Goal: Transaction & Acquisition: Obtain resource

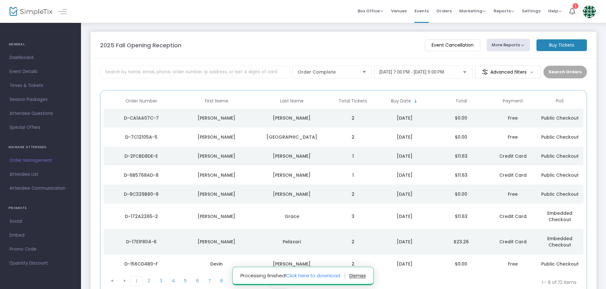
click at [517, 44] on button "More Reports" at bounding box center [508, 45] width 44 height 13
click at [517, 70] on li "Export Order List" at bounding box center [520, 73] width 67 height 12
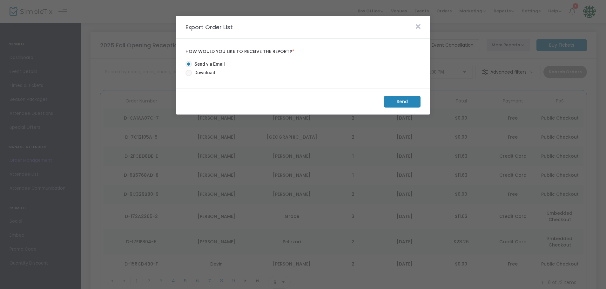
click at [203, 72] on span "Download" at bounding box center [203, 73] width 23 height 7
click at [189, 76] on input "Download" at bounding box center [188, 76] width 0 height 0
radio input "true"
click at [390, 93] on m-panel-footer "Download" at bounding box center [303, 102] width 254 height 26
click at [392, 103] on m-button "Download" at bounding box center [396, 102] width 47 height 12
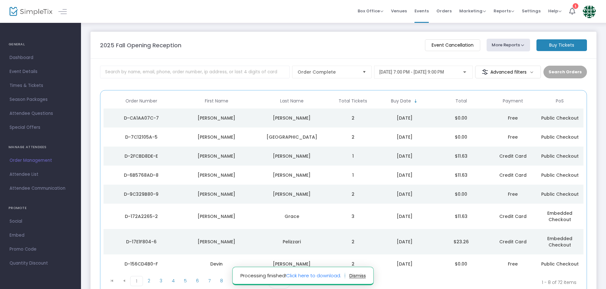
click at [321, 46] on div "2025 Fall Opening Reception" at bounding box center [259, 45] width 325 height 9
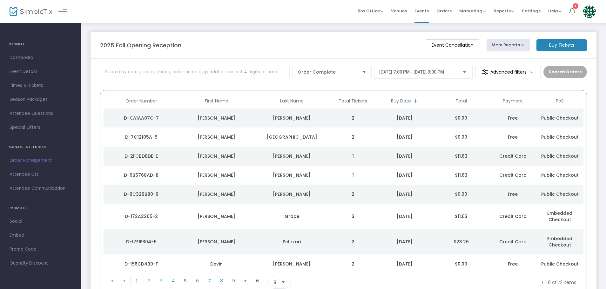
click at [508, 42] on button "More Reports" at bounding box center [508, 45] width 44 height 13
click at [513, 70] on li "Export Order List" at bounding box center [520, 73] width 67 height 12
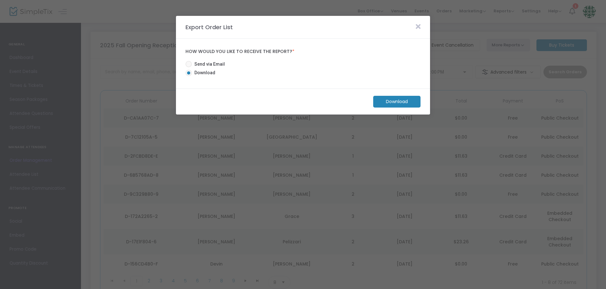
click at [392, 101] on m-button "Download" at bounding box center [396, 102] width 47 height 12
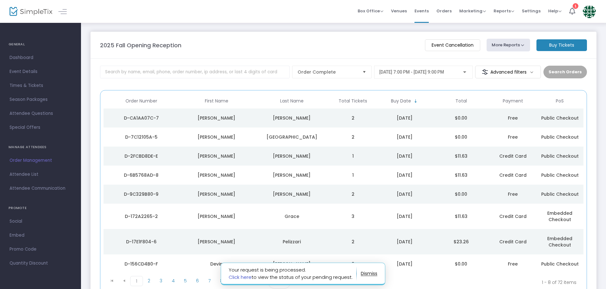
click at [234, 278] on link "Click here" at bounding box center [240, 277] width 23 height 7
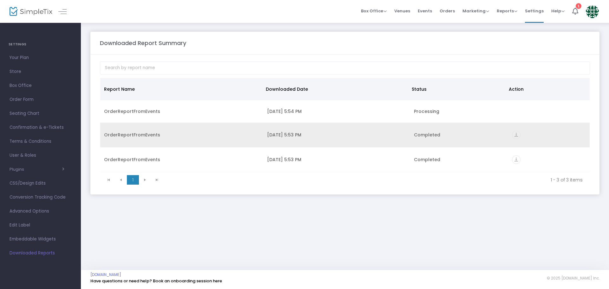
click at [516, 137] on icon "vertical_align_bottom" at bounding box center [516, 135] width 9 height 9
